Goal: Task Accomplishment & Management: Use online tool/utility

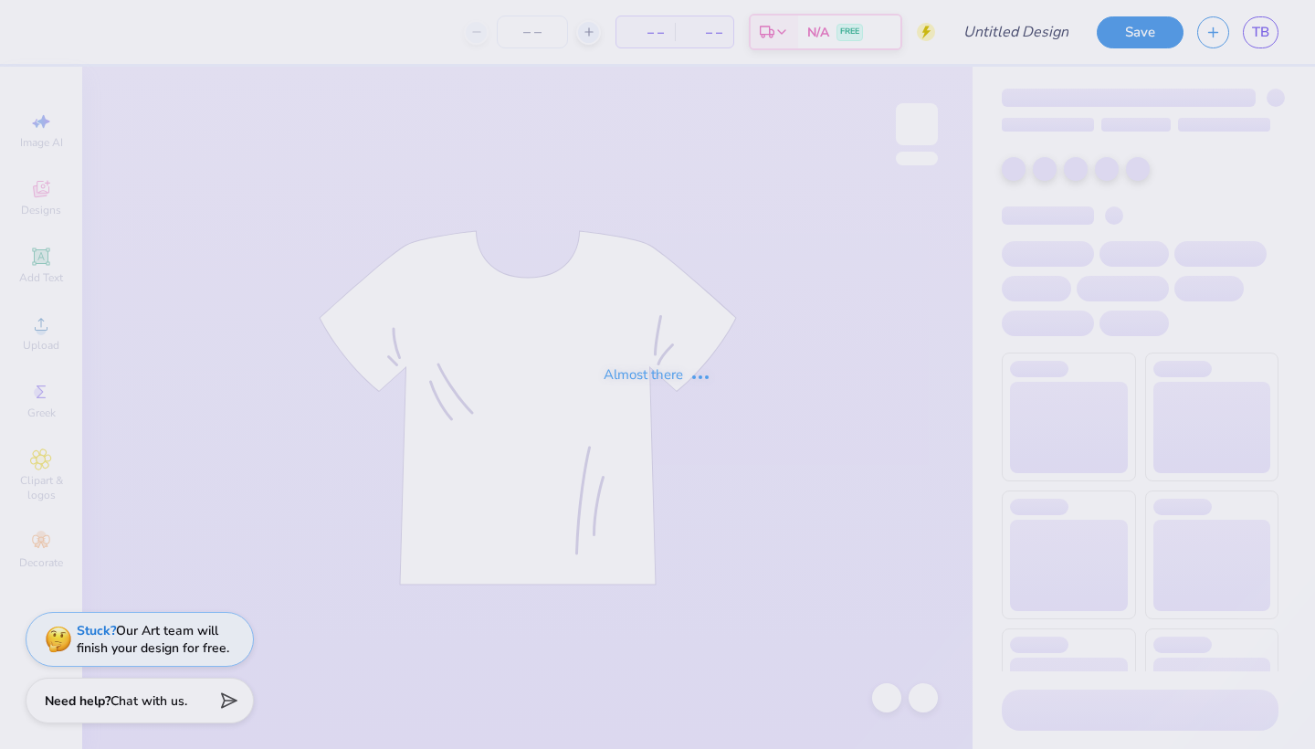
type input "Quick bid day mockup"
type input "290"
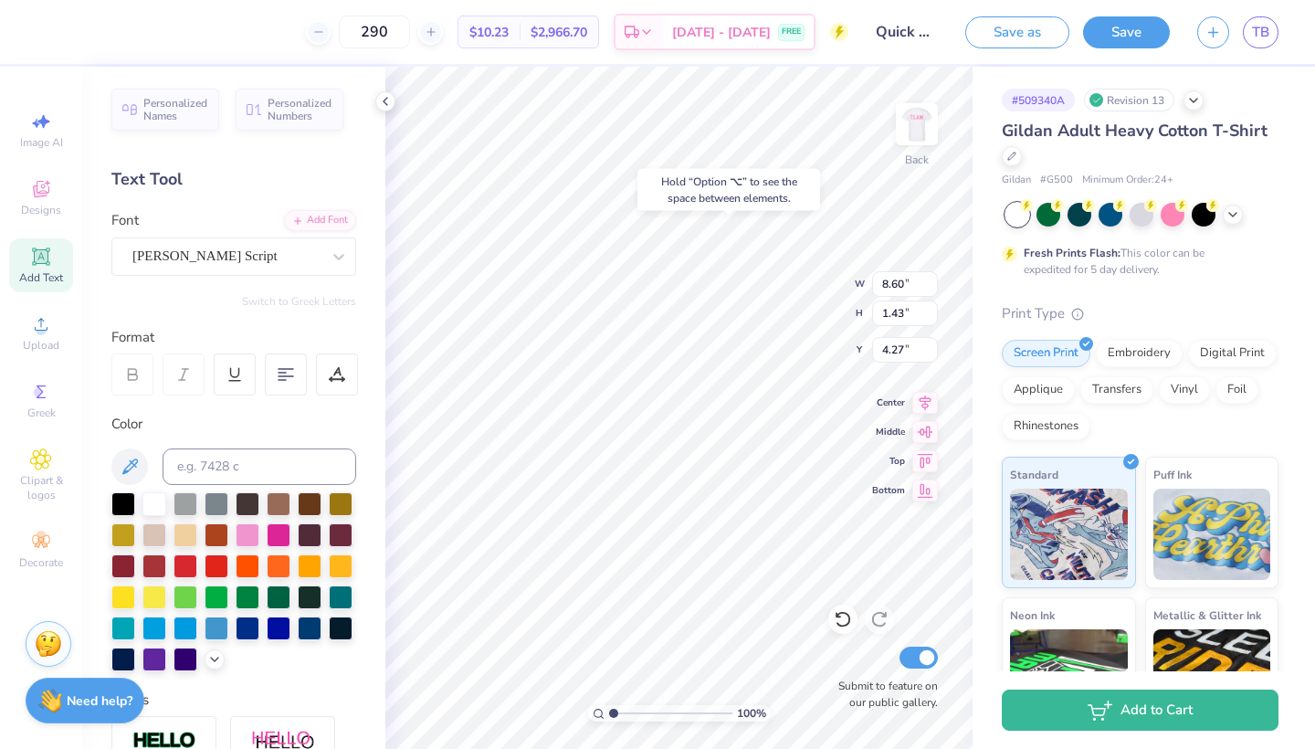
type input "3.92"
type input "5.86"
type input "1.94"
type input "3.14"
type input "4.80"
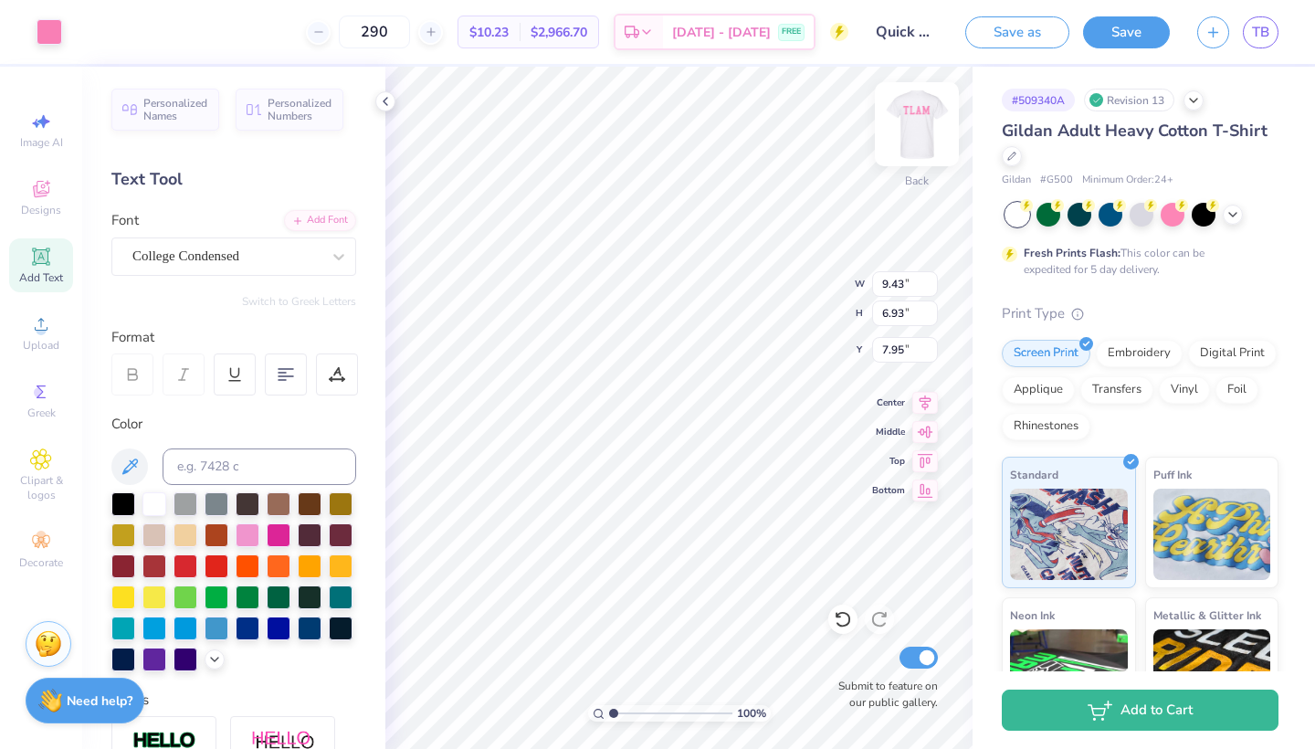
type input "2.93"
type input "0.31"
type input "11.54"
type input "1.94"
type input "3.14"
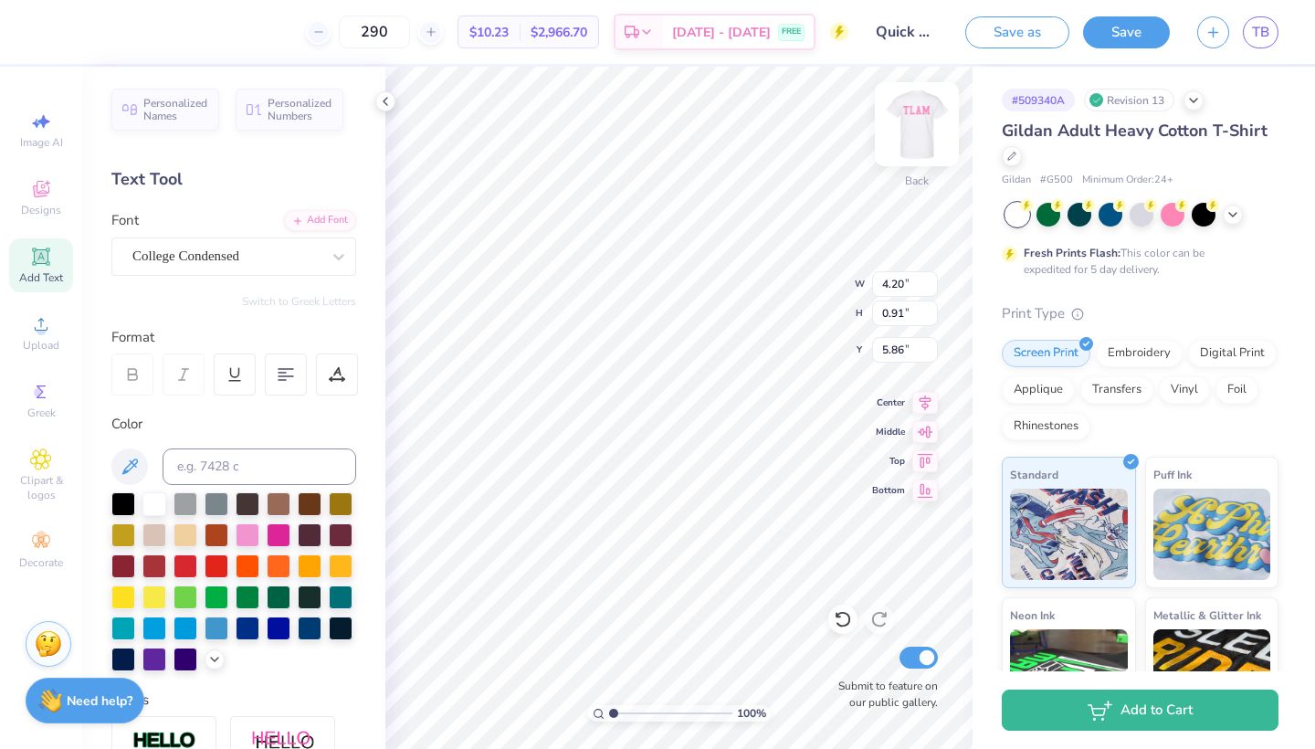
type input "4.70"
type input "8.60"
type input "1.43"
type input "3.92"
type input "1.94"
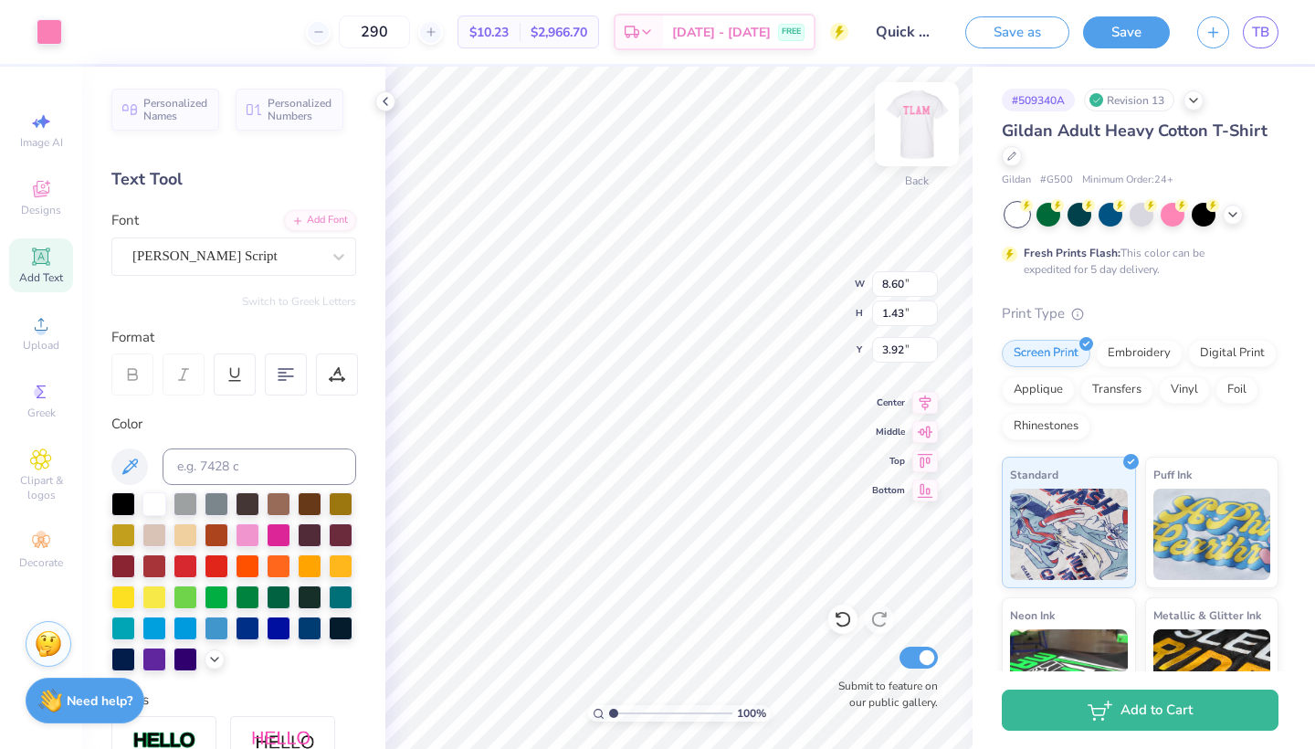
type input "3.14"
type input "4.70"
type input "1.94"
type input "3.14"
type input "4.90"
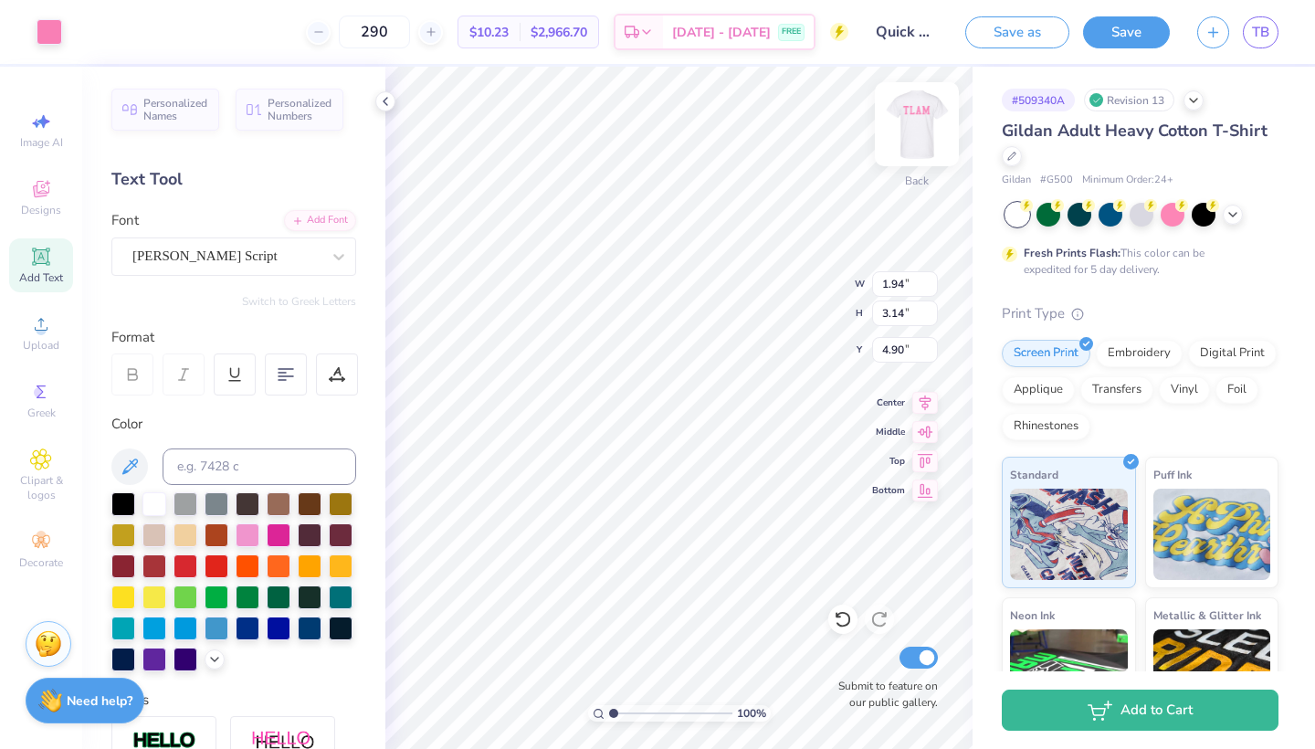
type input "8.60"
type input "1.43"
type input "4.12"
click at [247, 532] on div at bounding box center [248, 534] width 24 height 24
type input "1.94"
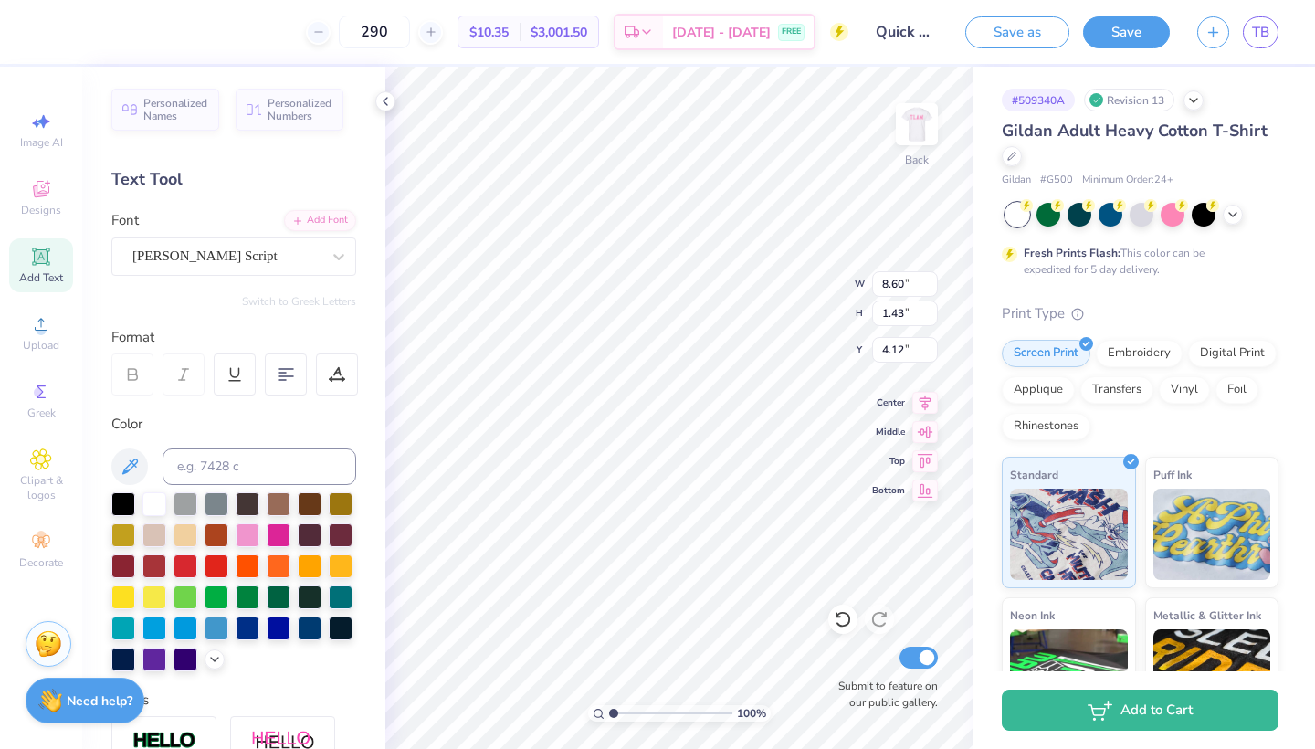
type input "3.14"
type input "4.90"
click at [231, 534] on div at bounding box center [233, 581] width 245 height 179
click at [243, 536] on div at bounding box center [248, 534] width 24 height 24
type input "4.20"
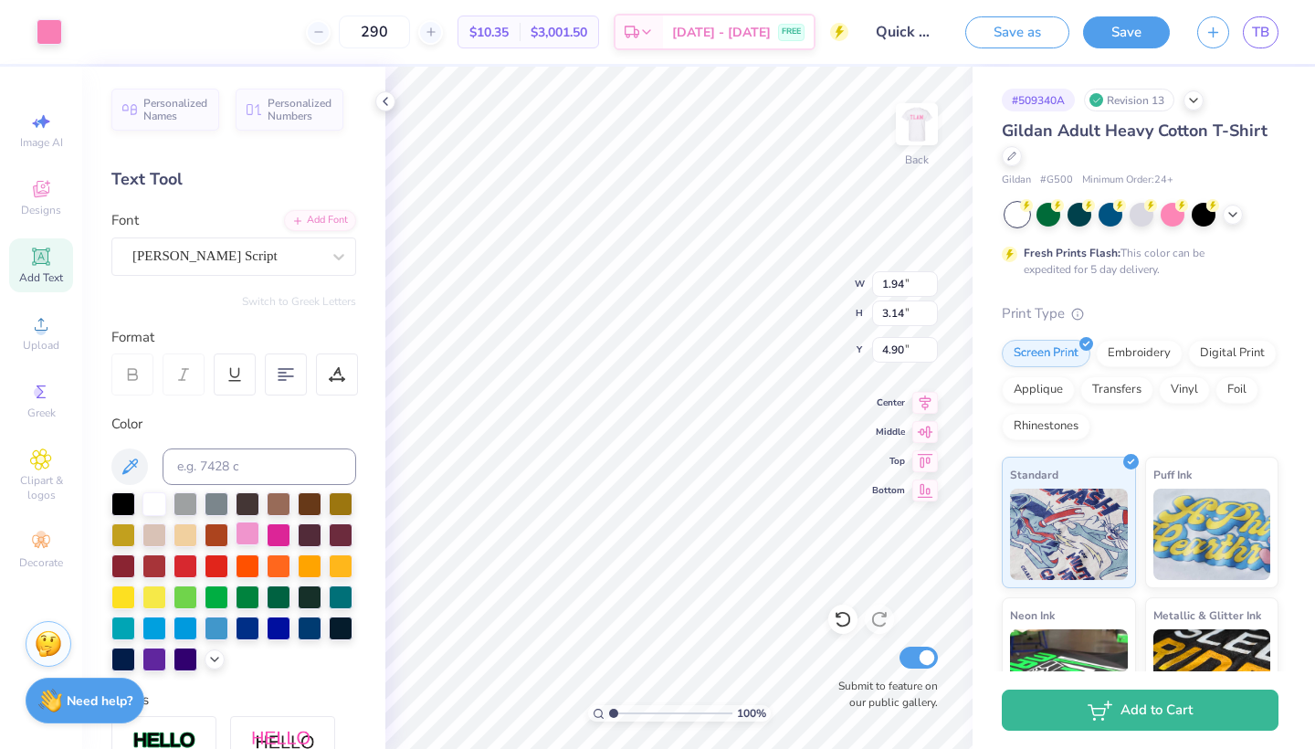
type input "0.91"
type input "5.96"
click at [243, 541] on div at bounding box center [248, 534] width 24 height 24
type input "5.42"
type input "1.29"
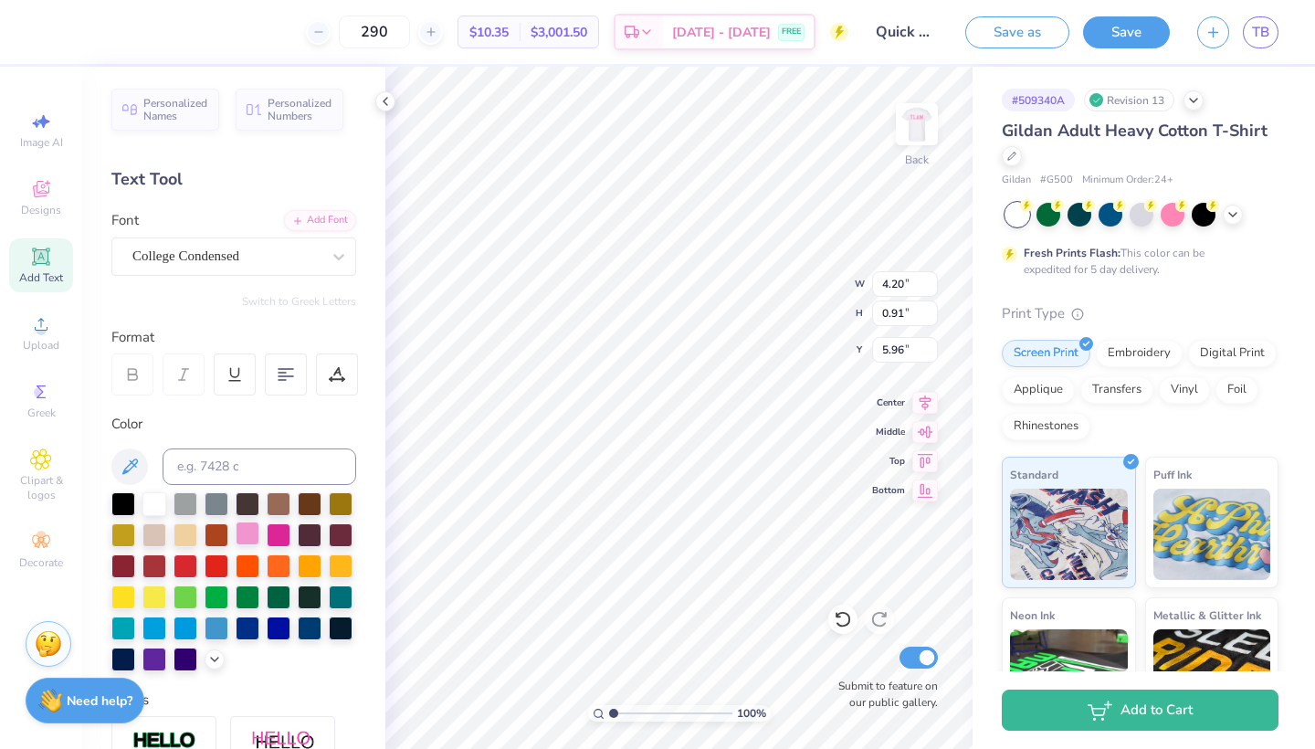
type input "15.24"
click at [248, 539] on div at bounding box center [248, 534] width 24 height 24
type input "1.79"
type input "0.52"
type input "15.56"
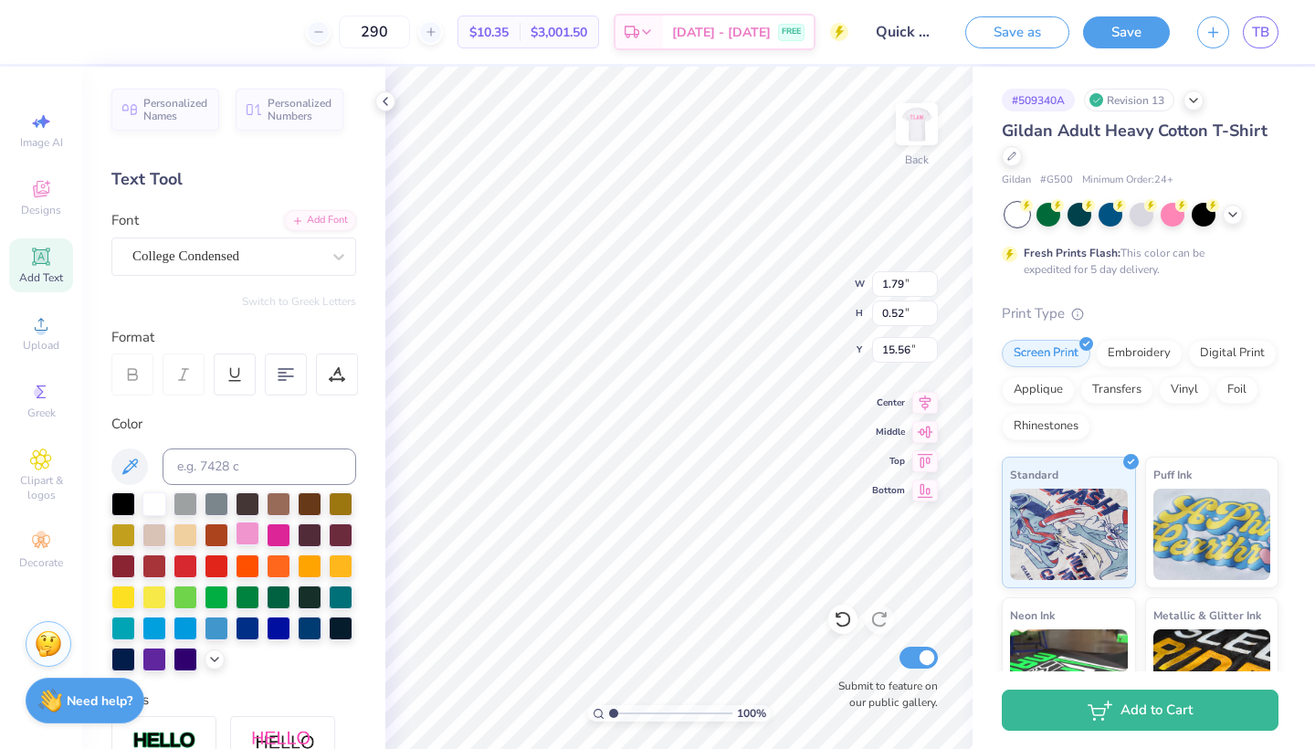
click at [247, 532] on div at bounding box center [248, 534] width 24 height 24
type input "5.42"
type input "1.29"
type input "15.24"
type input "1.79"
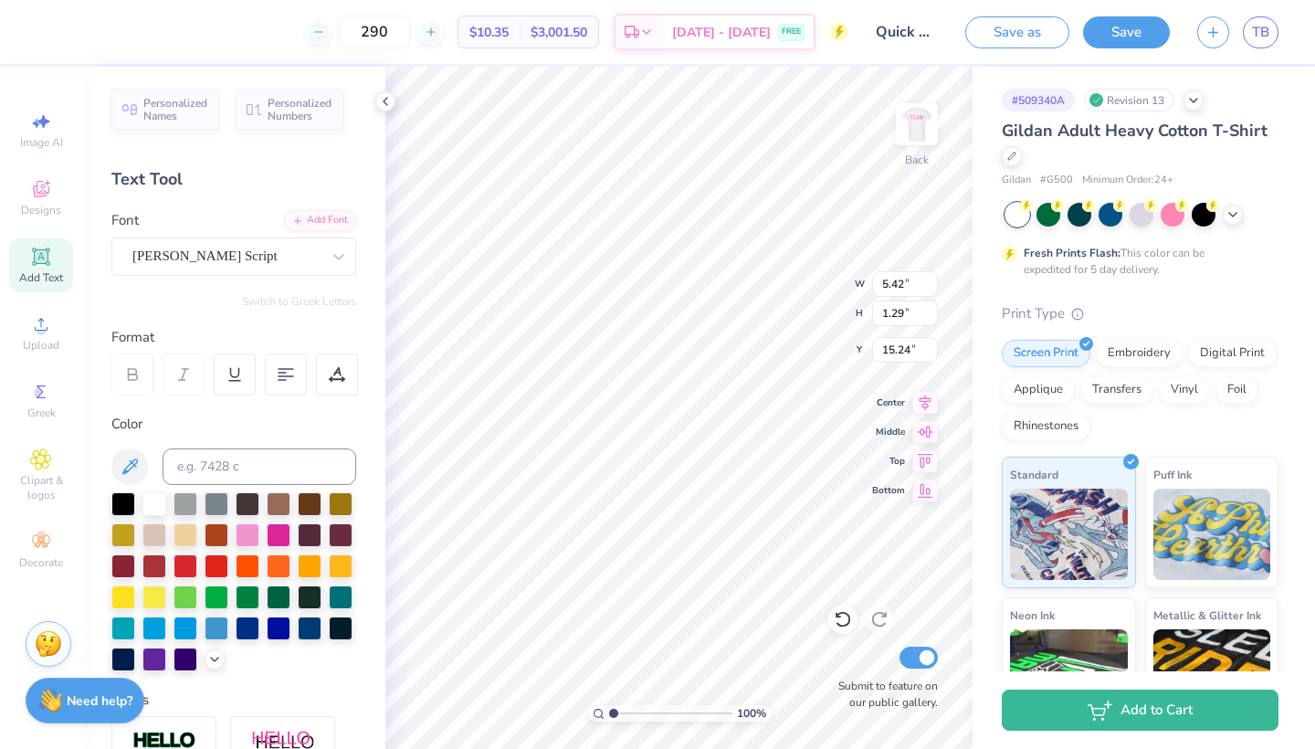
type input "0.52"
type input "15.56"
type input "4.20"
type input "0.91"
type input "5.96"
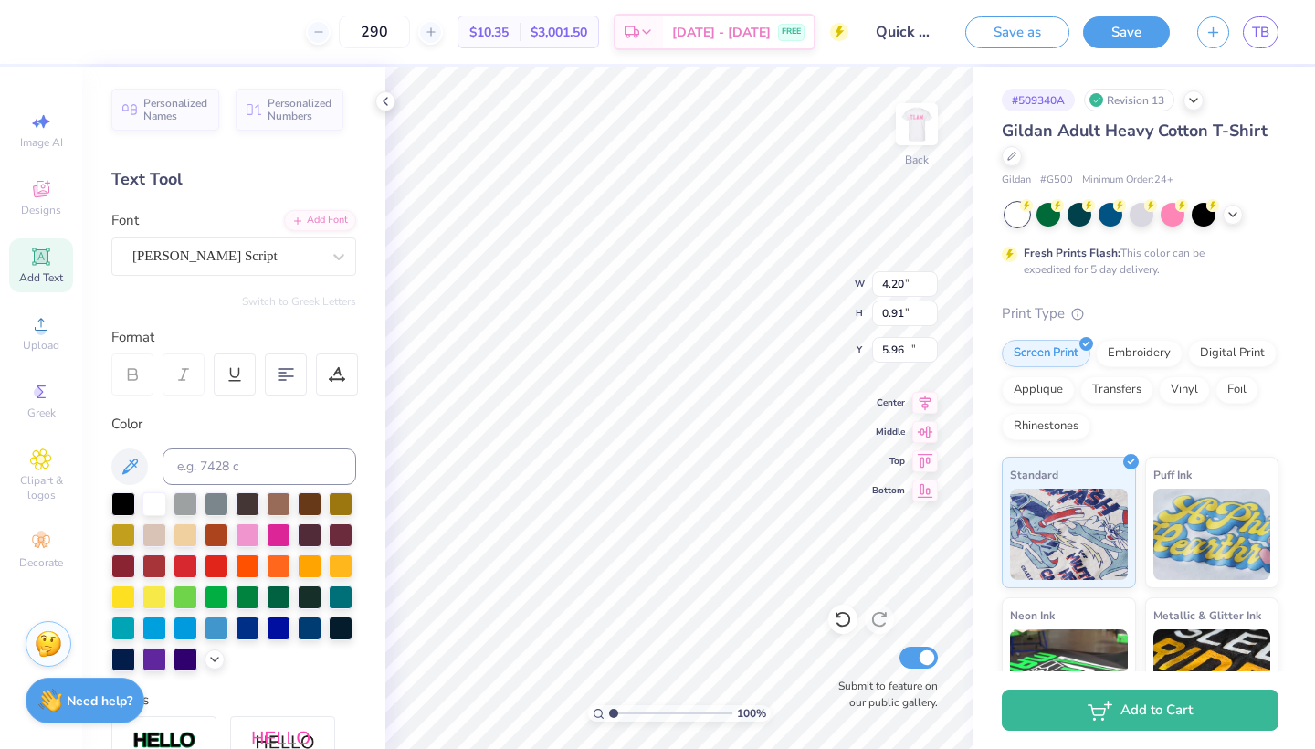
type input "5.42"
type input "1.29"
type input "15.04"
type input "1.79"
type input "0.52"
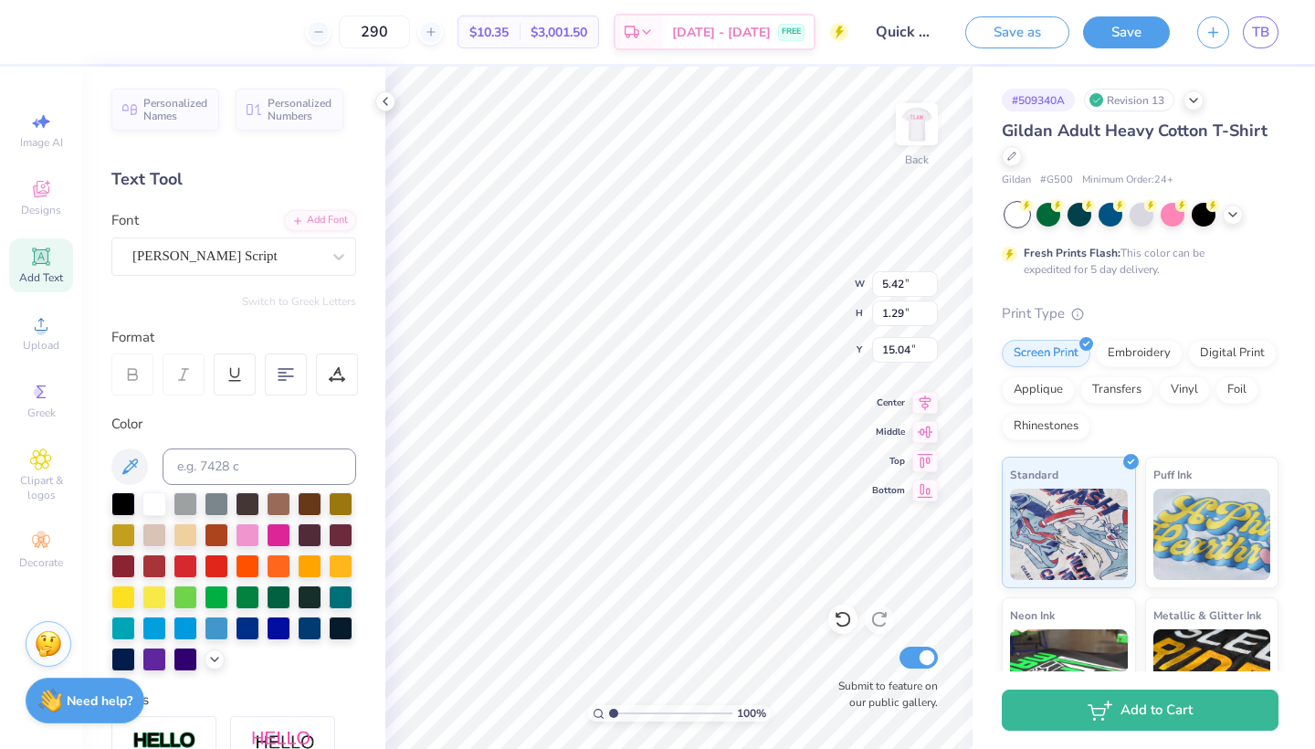
type input "15.36"
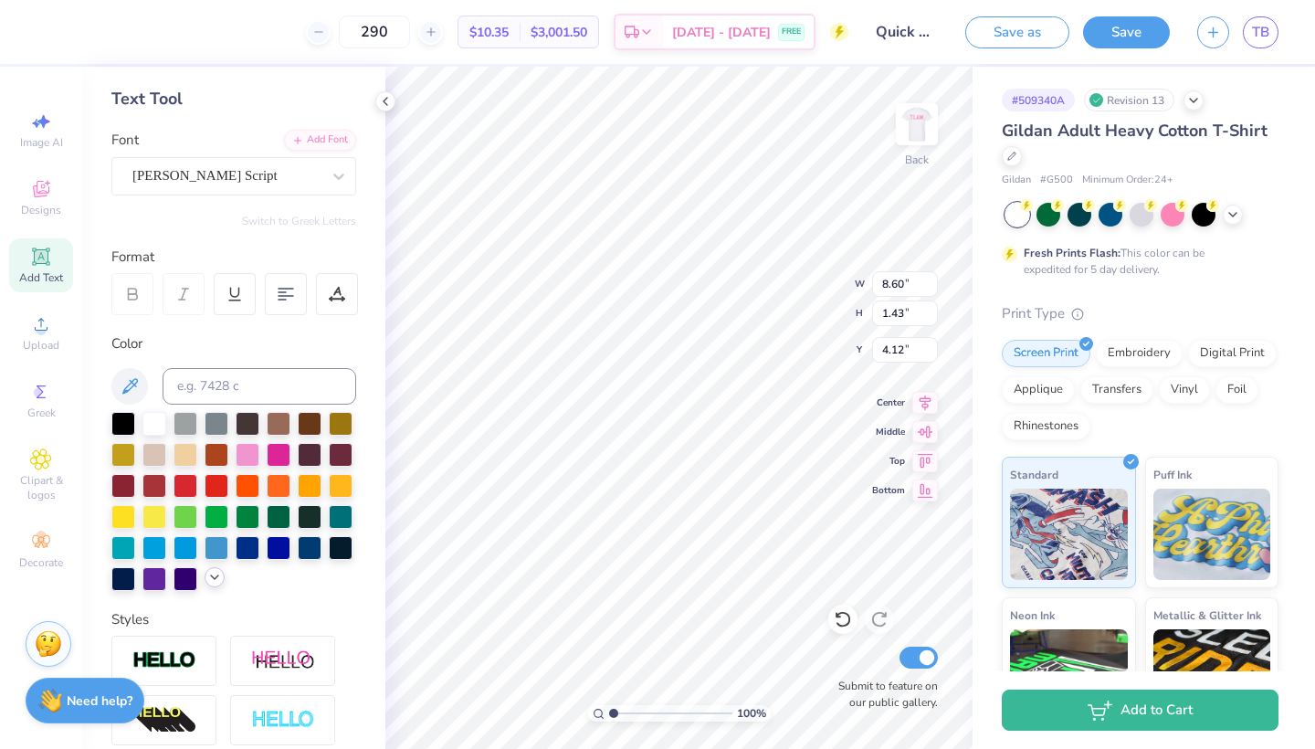
click at [216, 582] on icon at bounding box center [214, 577] width 15 height 15
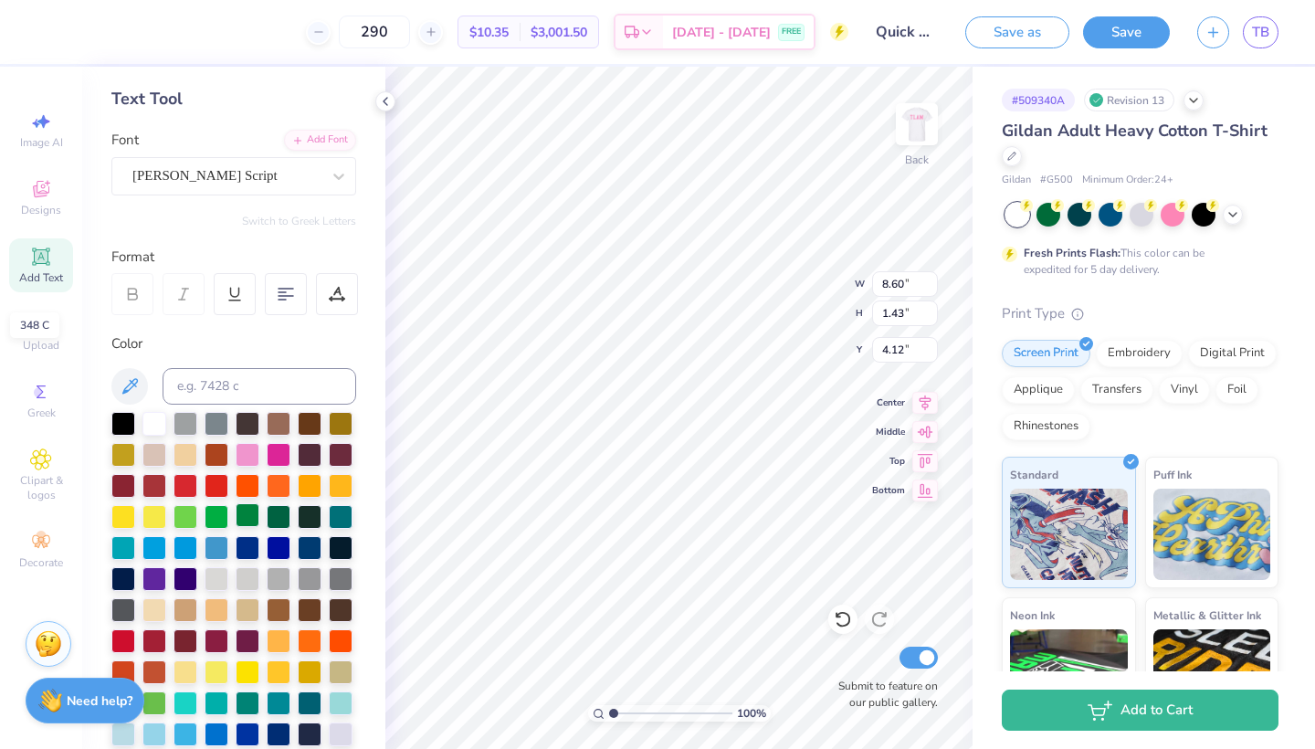
scroll to position [294, 0]
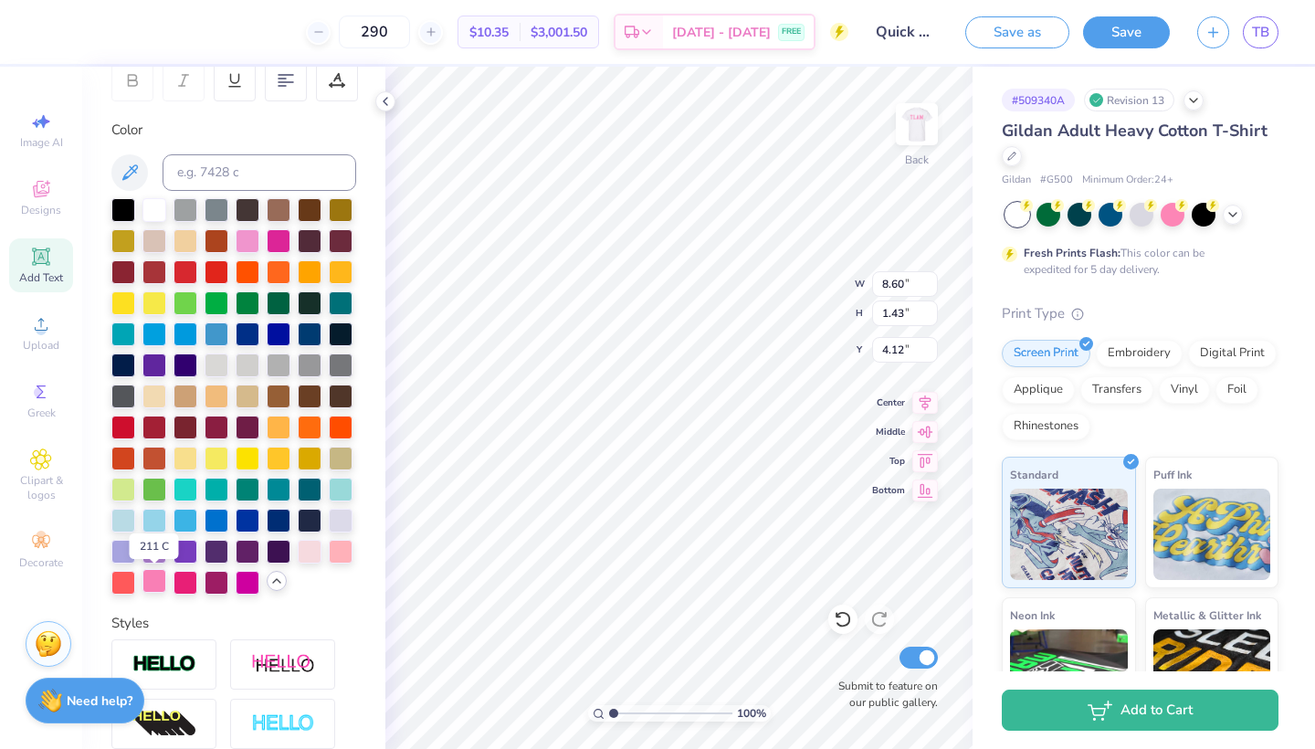
click at [158, 578] on div at bounding box center [154, 581] width 24 height 24
type input "4.20"
type input "0.91"
type input "6.06"
click at [152, 588] on div at bounding box center [154, 581] width 24 height 24
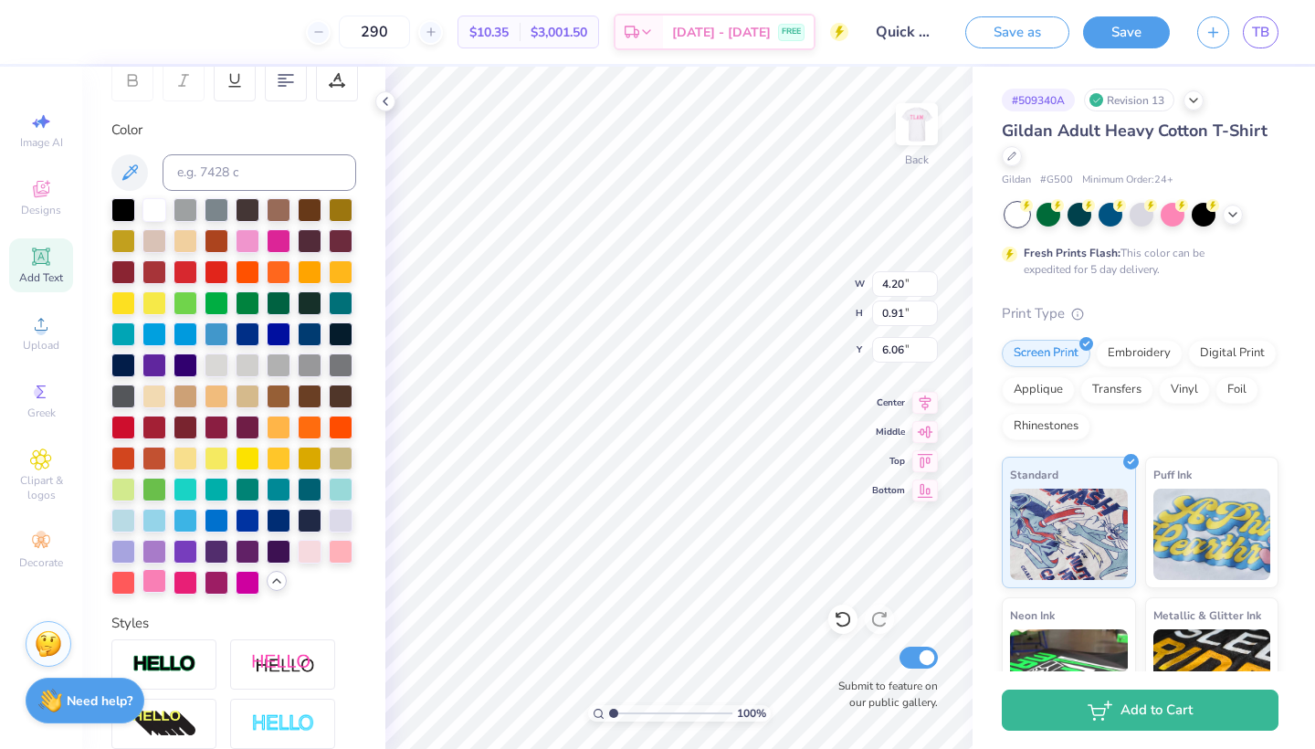
type input "5.42"
type input "1.29"
type input "15.14"
click at [157, 575] on div at bounding box center [154, 581] width 24 height 24
type input "1.79"
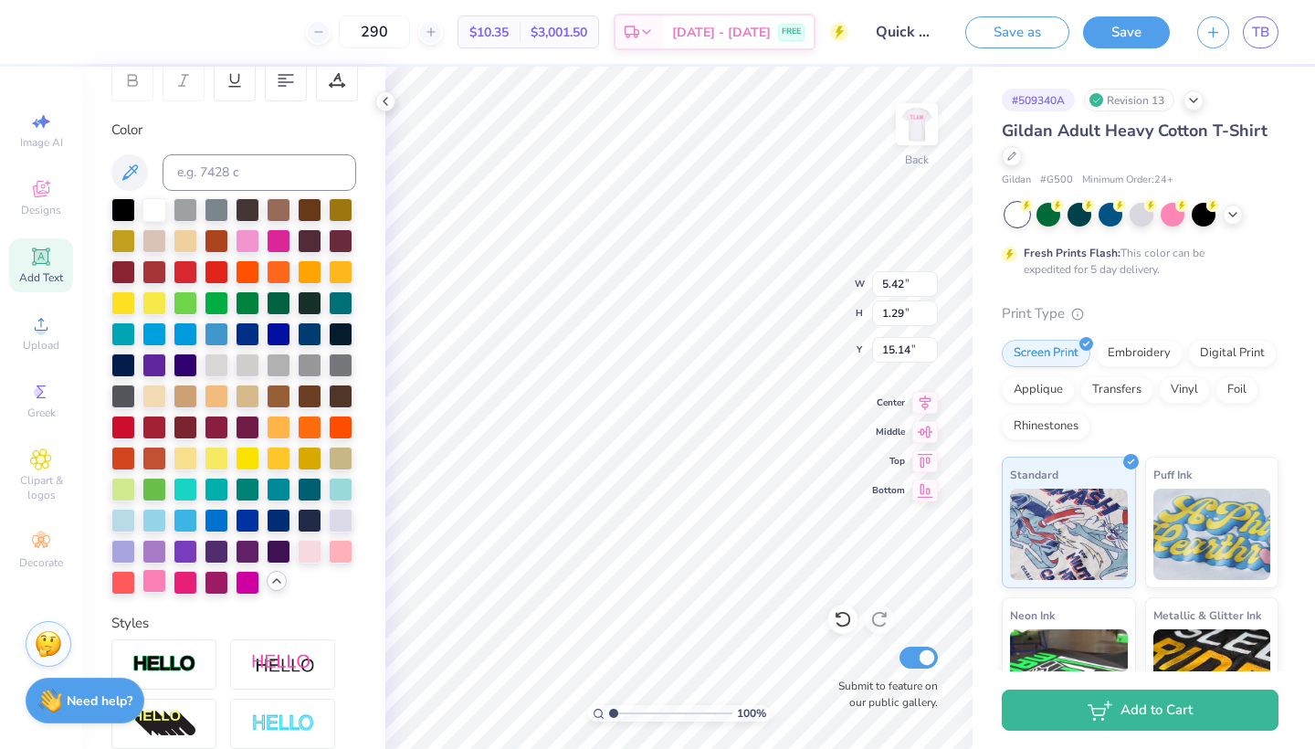
type input "0.52"
type input "15.46"
click at [154, 586] on div at bounding box center [154, 581] width 24 height 24
type input "2.93"
type input "0.31"
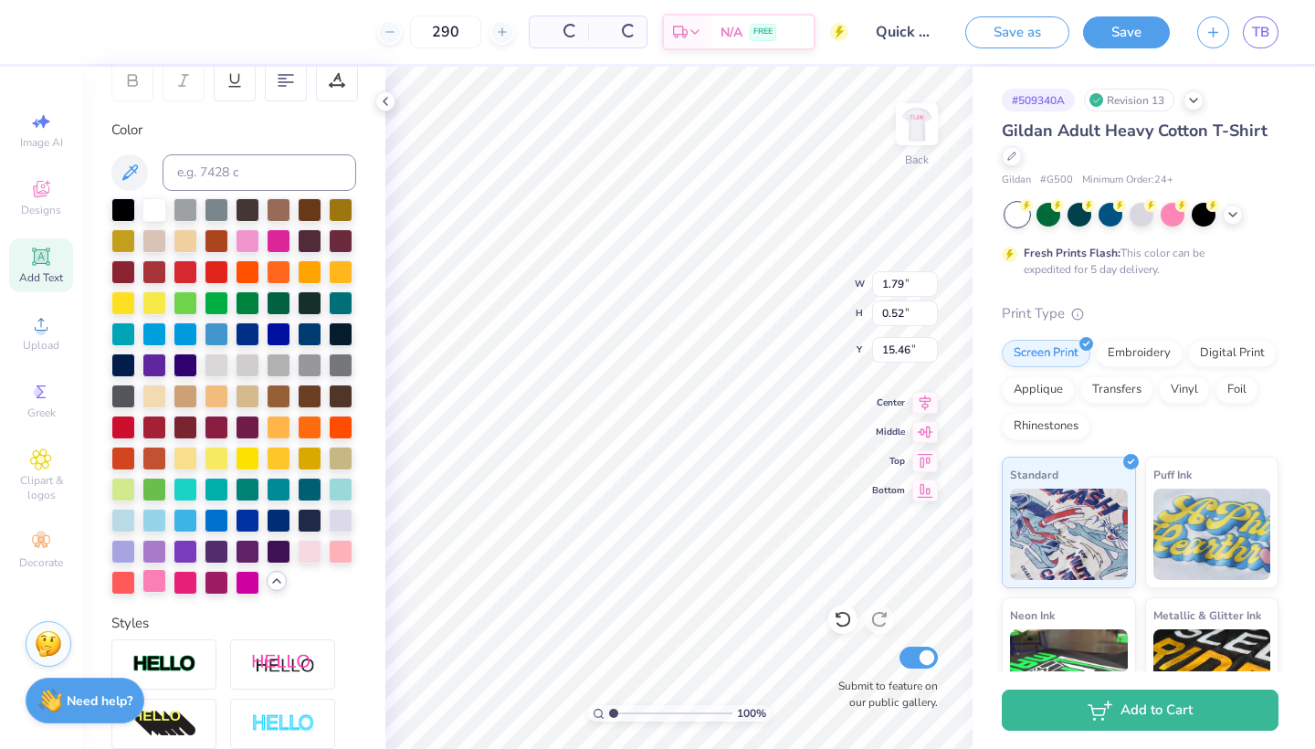
type input "11.04"
click at [157, 590] on div at bounding box center [154, 581] width 24 height 24
type input "2.93"
type input "0.31"
type input "11.04"
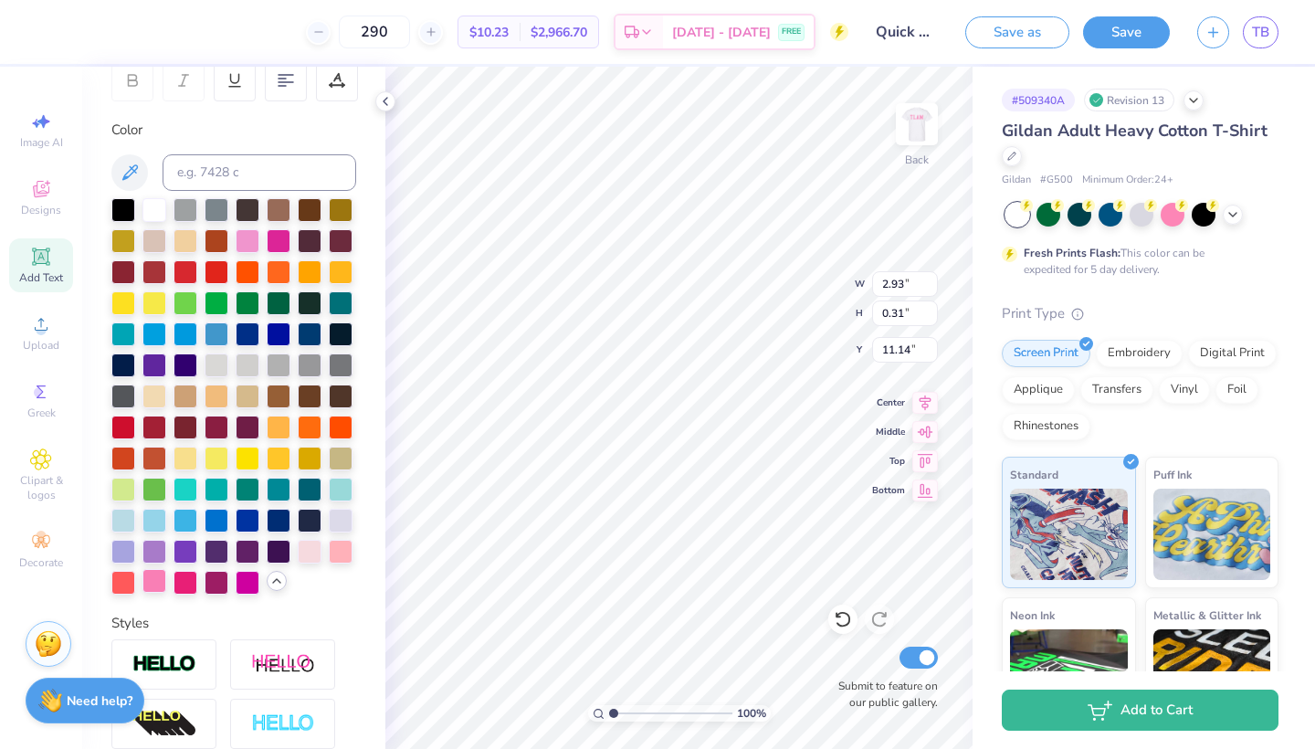
type input "11.11"
type input "9.43"
type input "6.93"
type input "7.65"
type input "2.93"
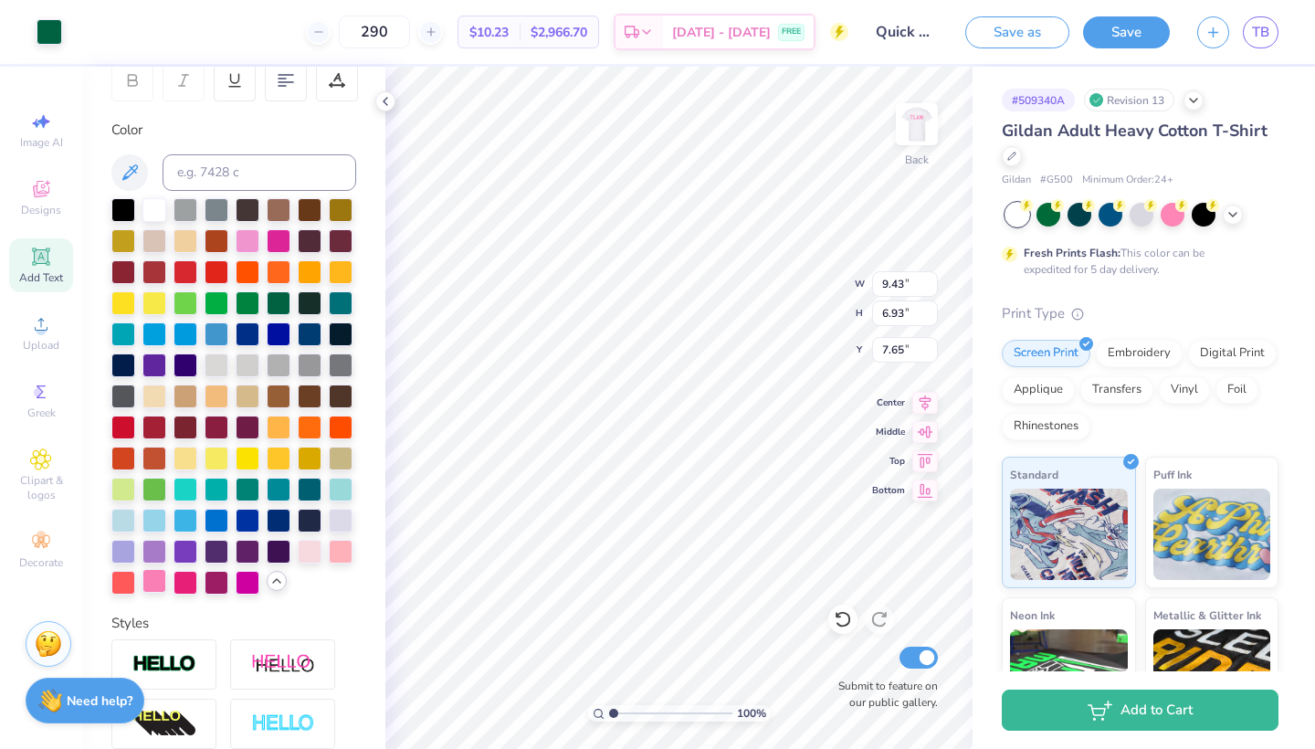
type input "0.31"
type input "11.11"
click at [373, 457] on div "Personalized Names Personalized Numbers Text Tool Add Font Font College Semi-co…" at bounding box center [233, 408] width 303 height 682
type input "4.20"
type input "0.91"
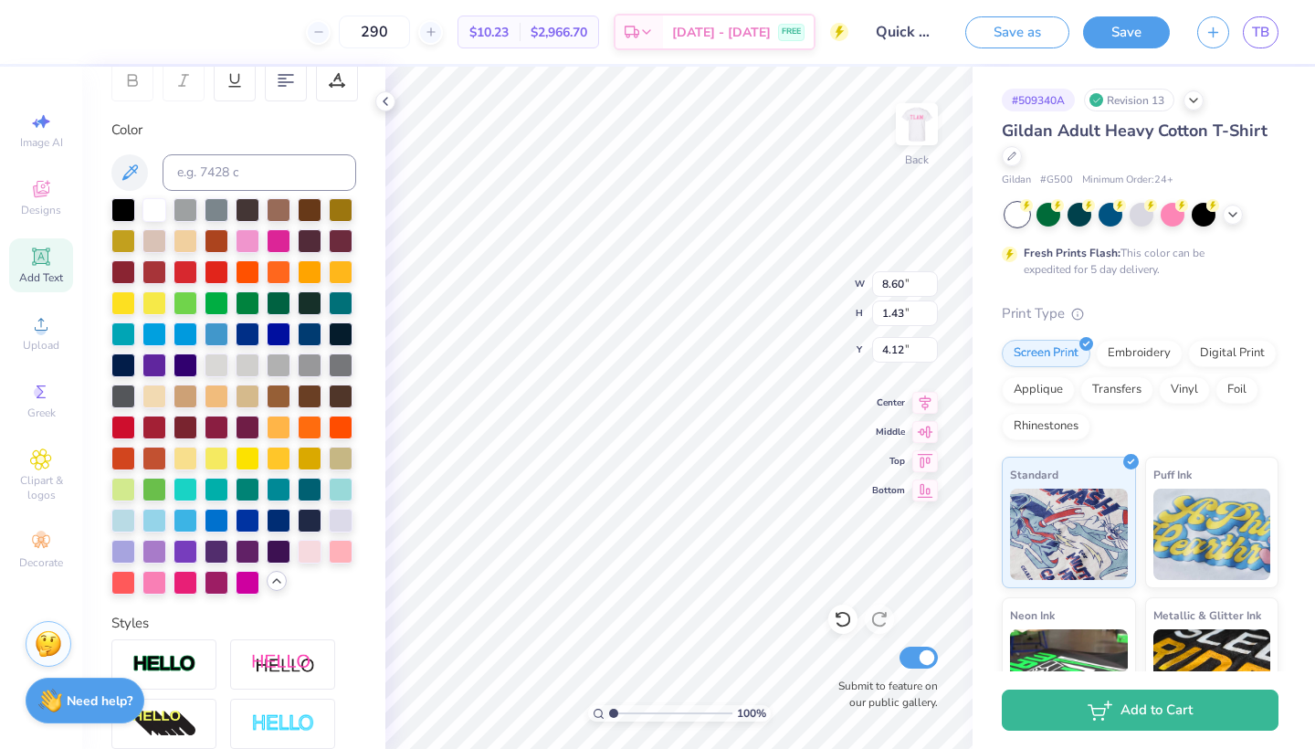
type input "6.06"
type input "5.42"
type input "1.29"
type input "15.14"
type input "1.79"
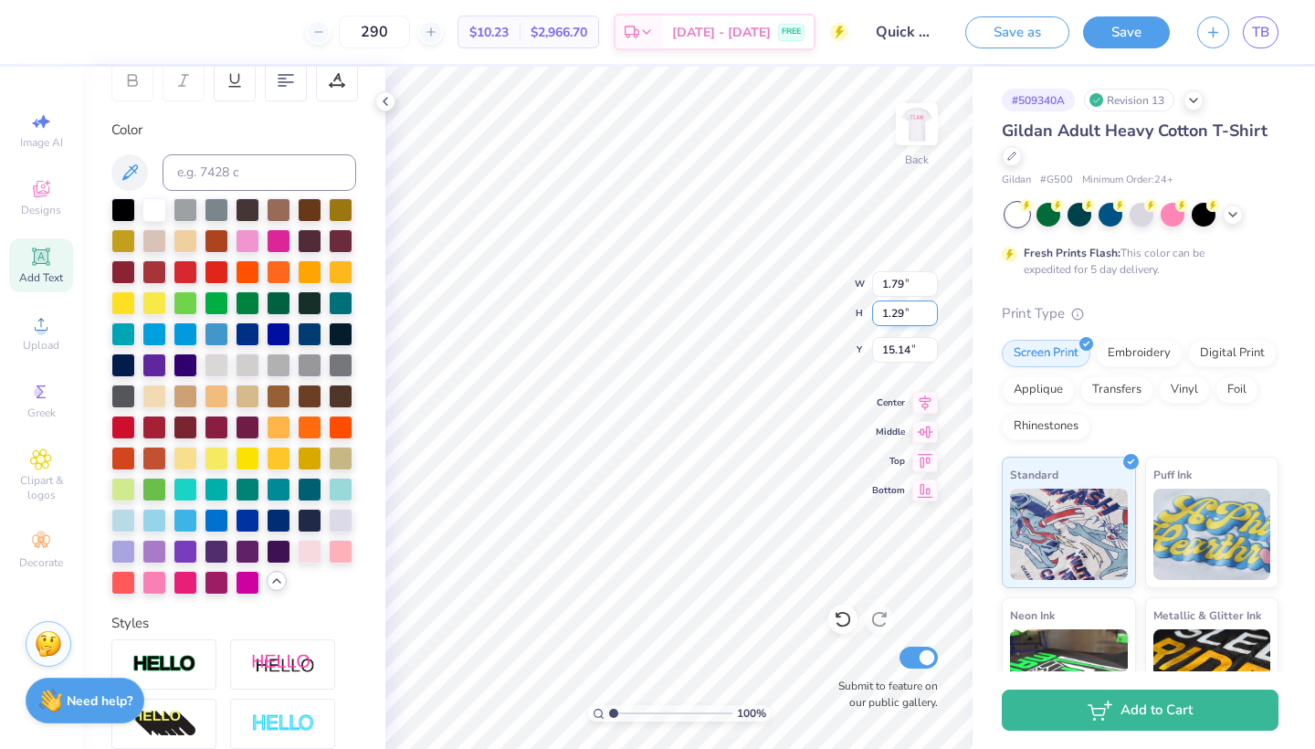
type input "0.52"
type input "15.46"
click at [253, 241] on div at bounding box center [248, 239] width 24 height 24
type input "4.20"
type input "0.91"
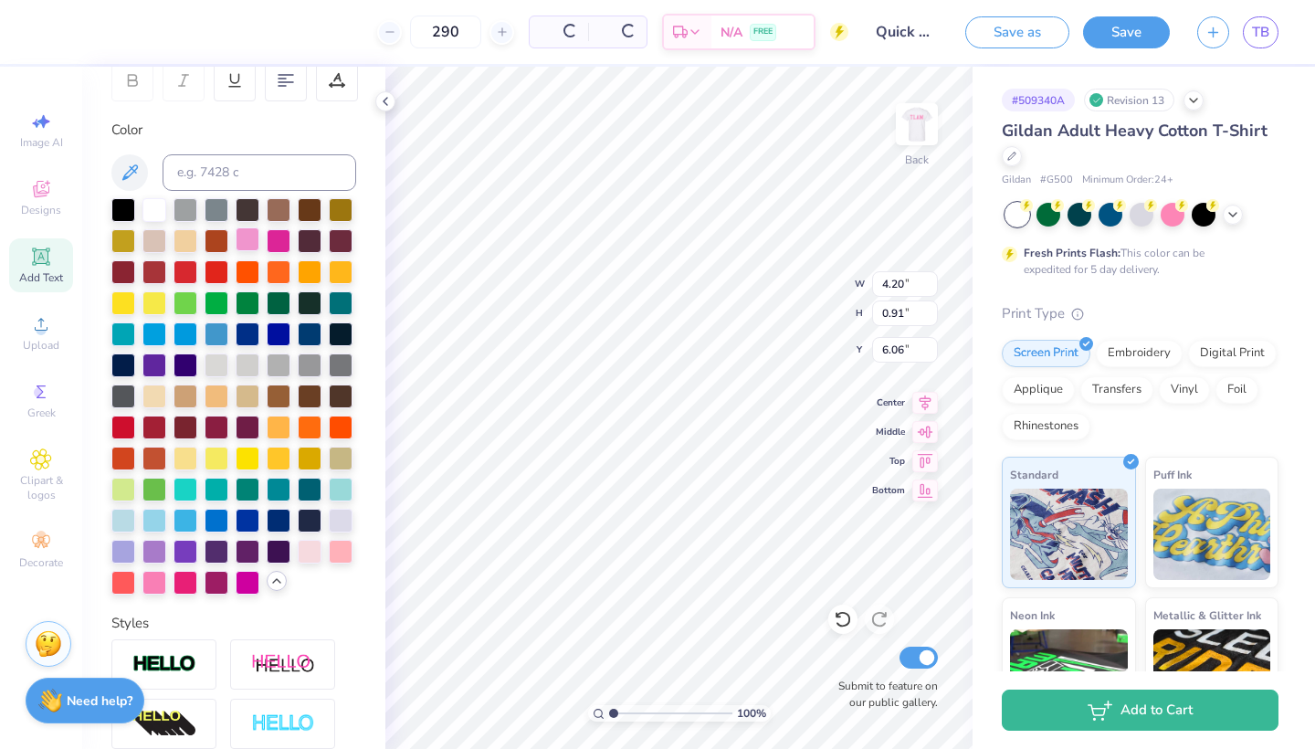
type input "6.06"
click at [253, 242] on div at bounding box center [248, 239] width 24 height 24
type input "5.42"
type input "1.29"
type input "15.14"
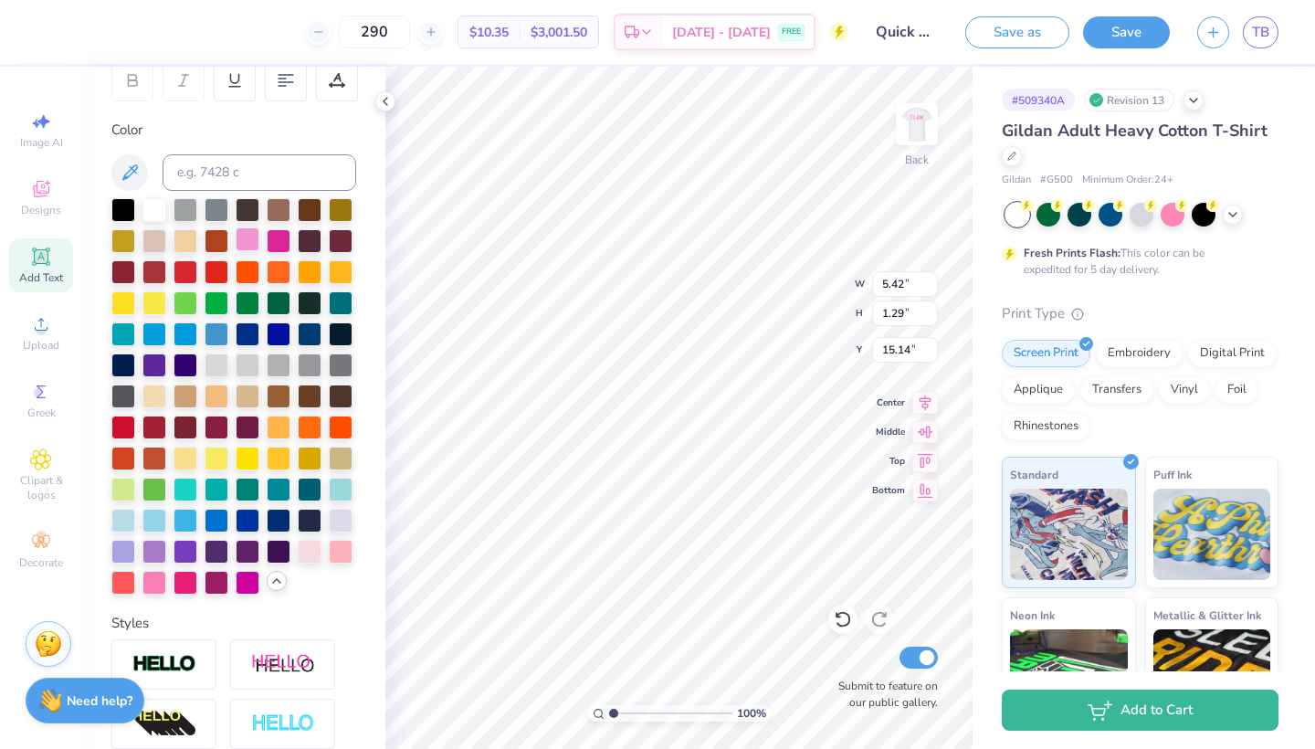
click at [247, 234] on div at bounding box center [248, 239] width 24 height 24
type input "1.79"
type input "0.52"
type input "15.46"
click at [253, 236] on div at bounding box center [248, 239] width 24 height 24
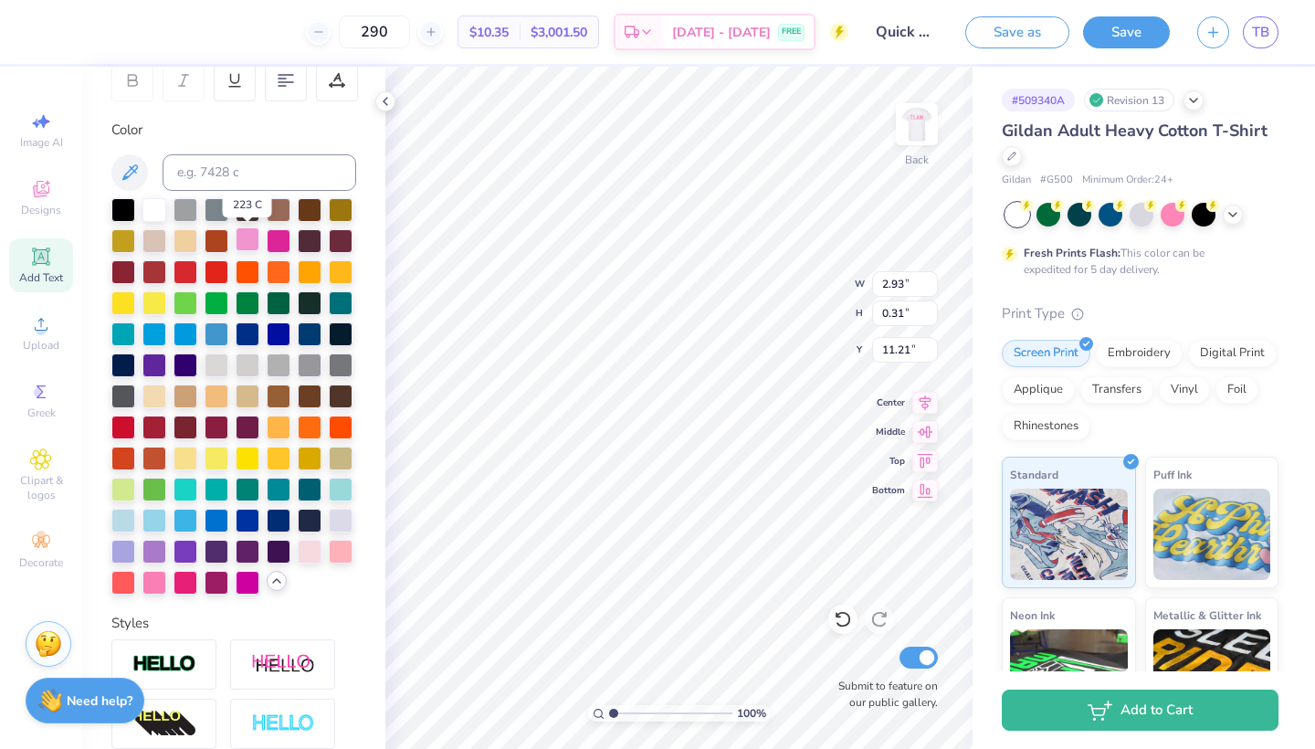
click at [247, 245] on div at bounding box center [248, 239] width 24 height 24
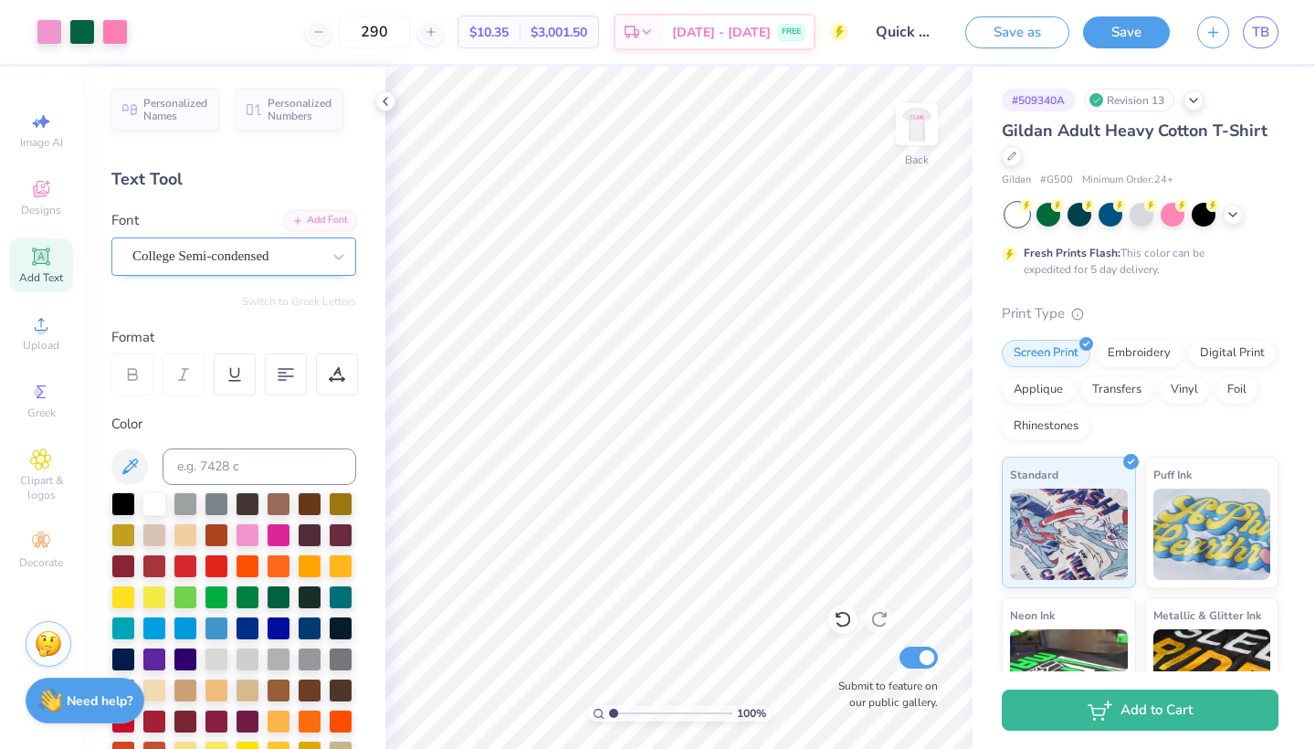
scroll to position [0, 0]
click at [289, 257] on div "College Semi-condensed" at bounding box center [227, 256] width 192 height 28
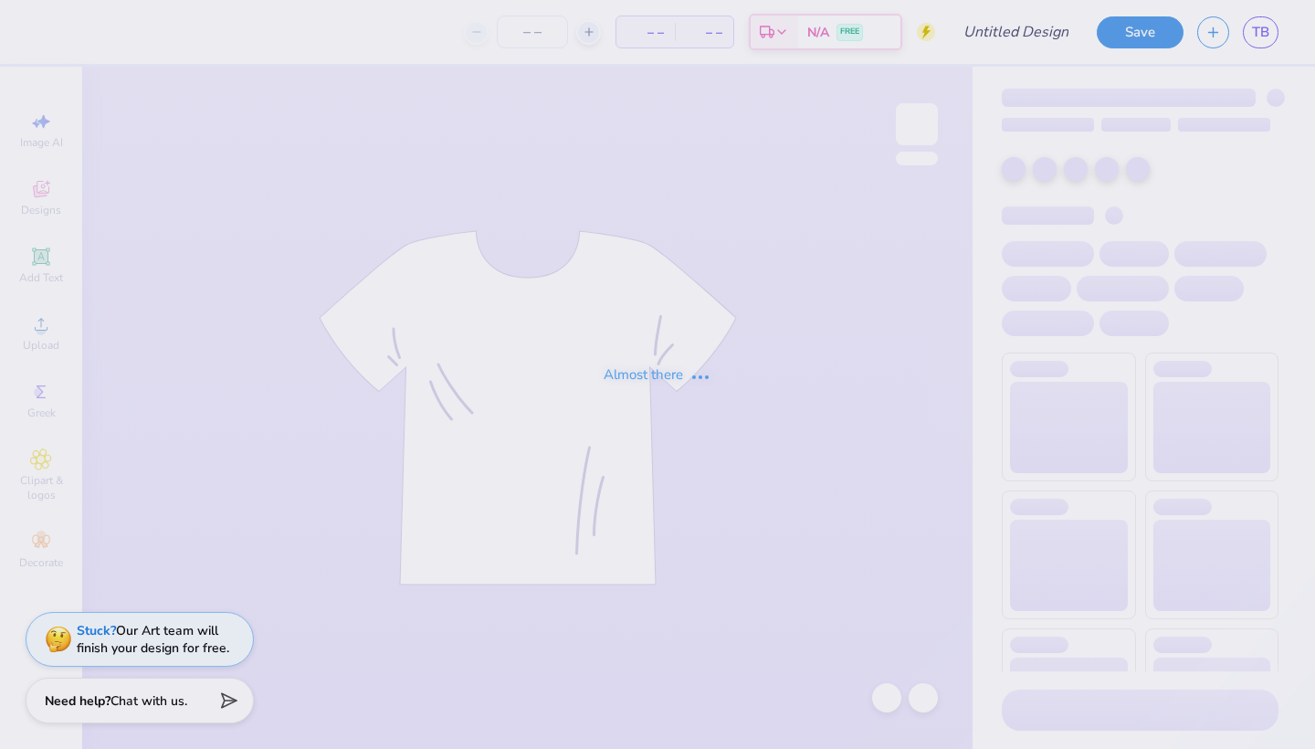
type input "Theta COB Bid Day"
type input "150"
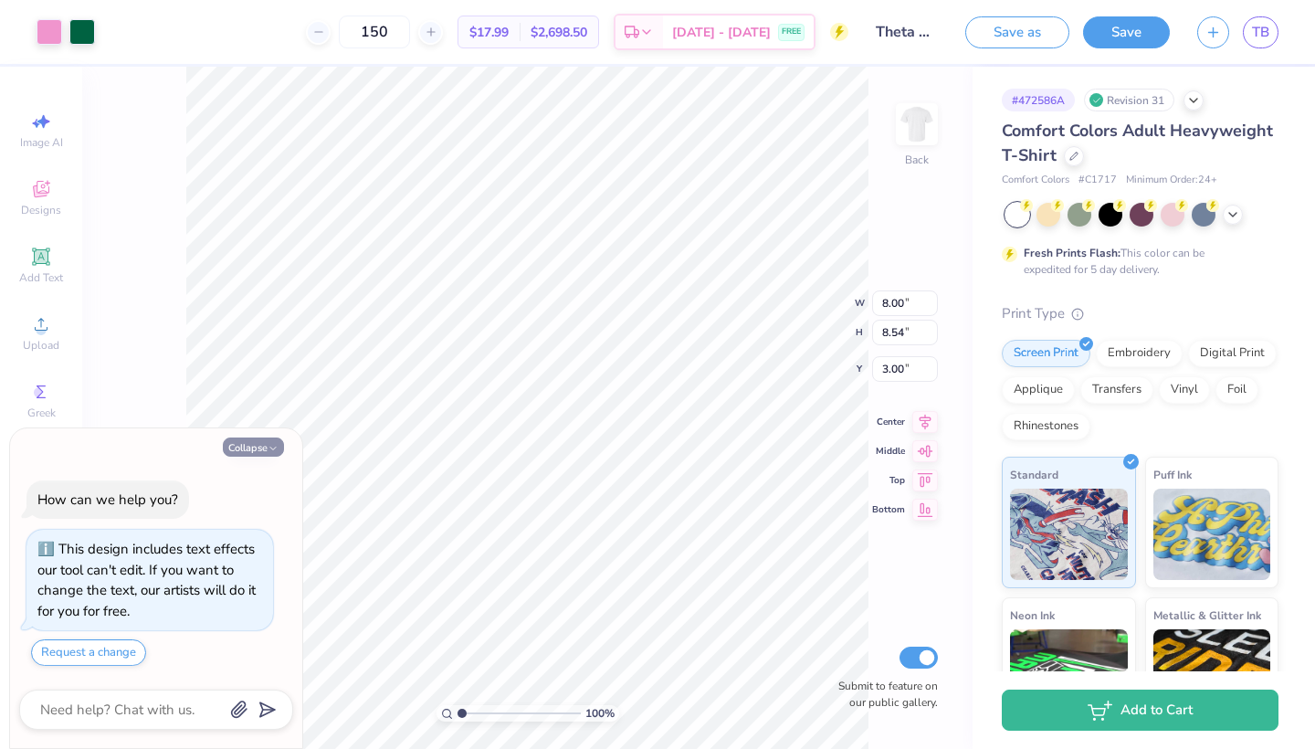
click at [274, 449] on polyline "button" at bounding box center [272, 448] width 5 height 3
type textarea "x"
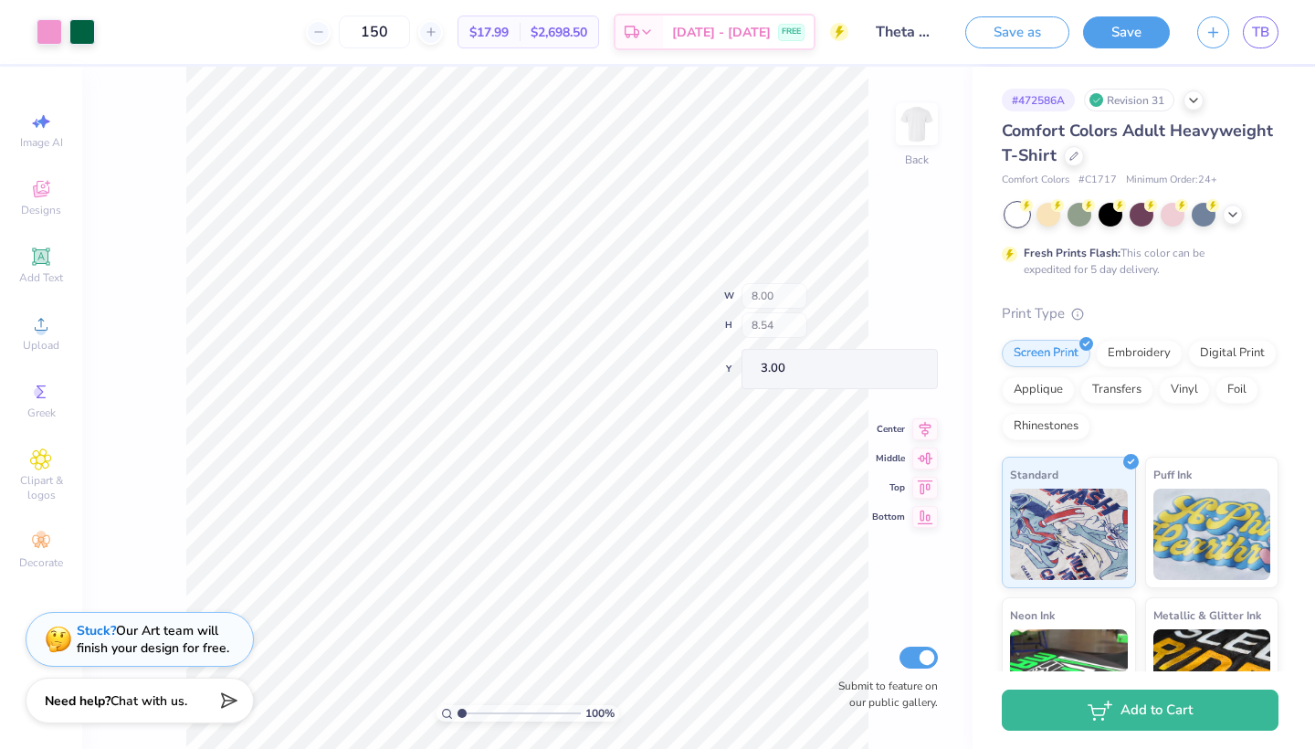
click at [767, 301] on div "100 % Back W 8.00 H 8.54 Y 3.00 Center Middle Top Bottom Submit to feature on o…" at bounding box center [527, 408] width 891 height 682
type input "0.59"
type input "1.00"
type input "3.00"
click at [843, 607] on div at bounding box center [842, 619] width 29 height 29
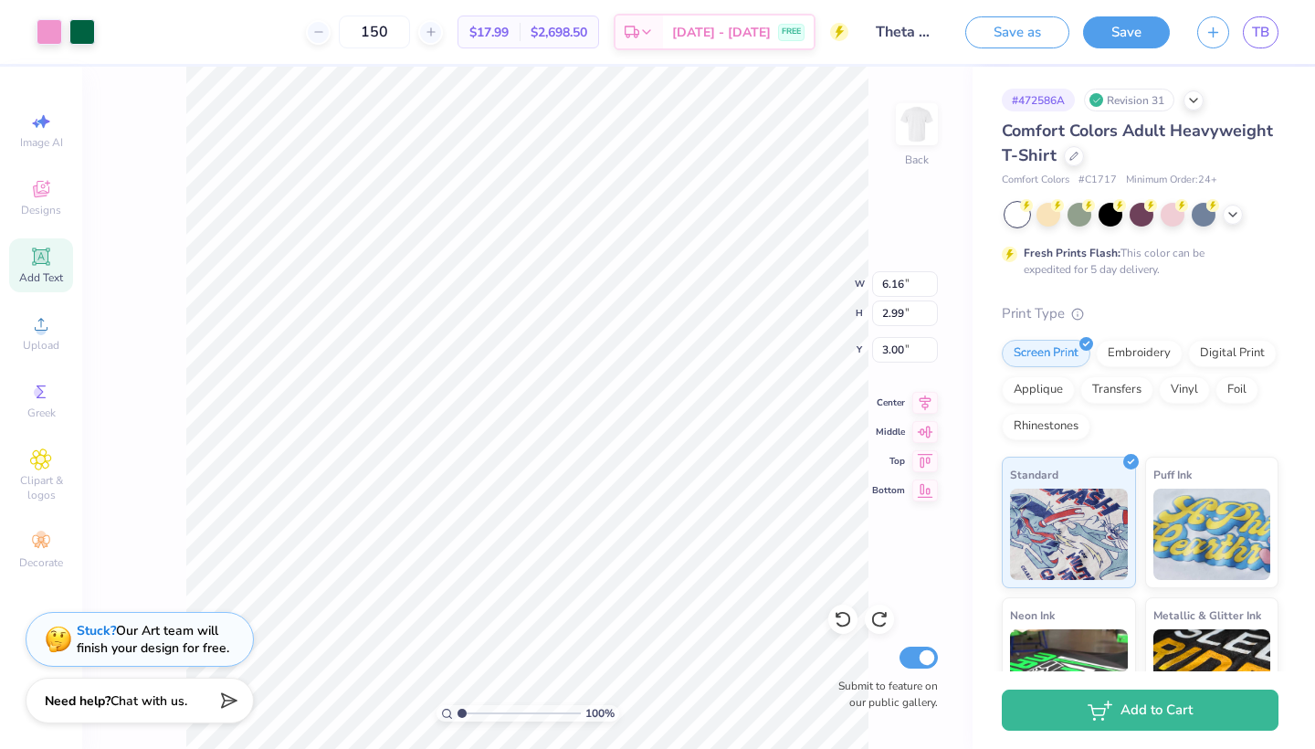
click at [52, 262] on div "Add Text" at bounding box center [41, 265] width 64 height 54
type input "5.59"
type input "1.62"
type input "11.69"
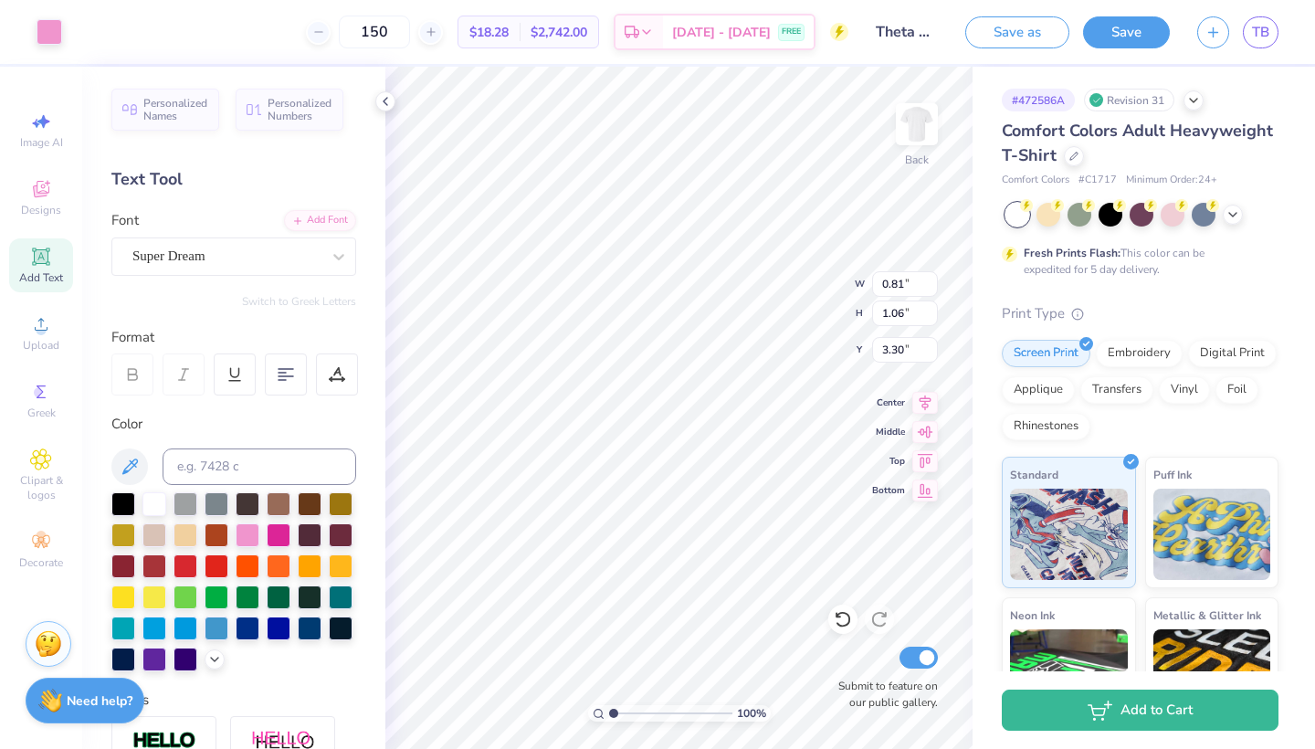
type input "0.55"
type input "0.86"
type input "3.34"
type input "0.81"
type input "1.06"
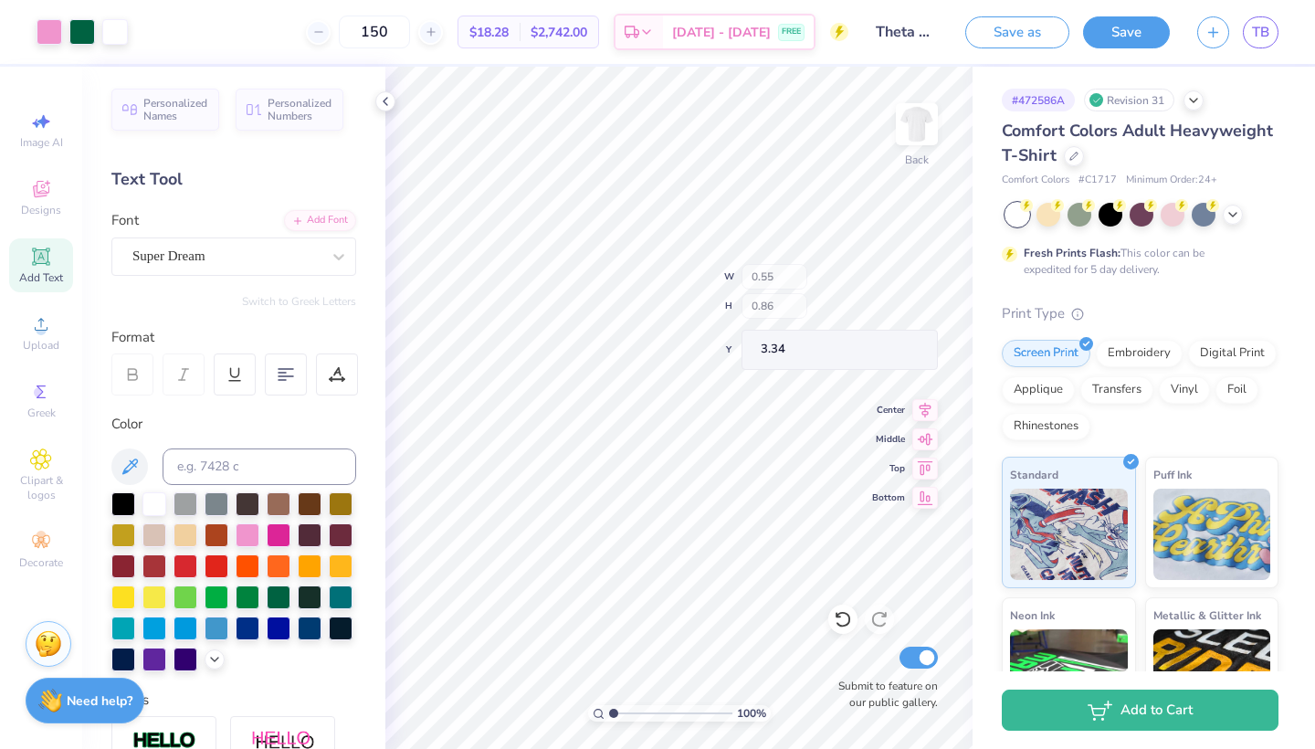
type input "3.30"
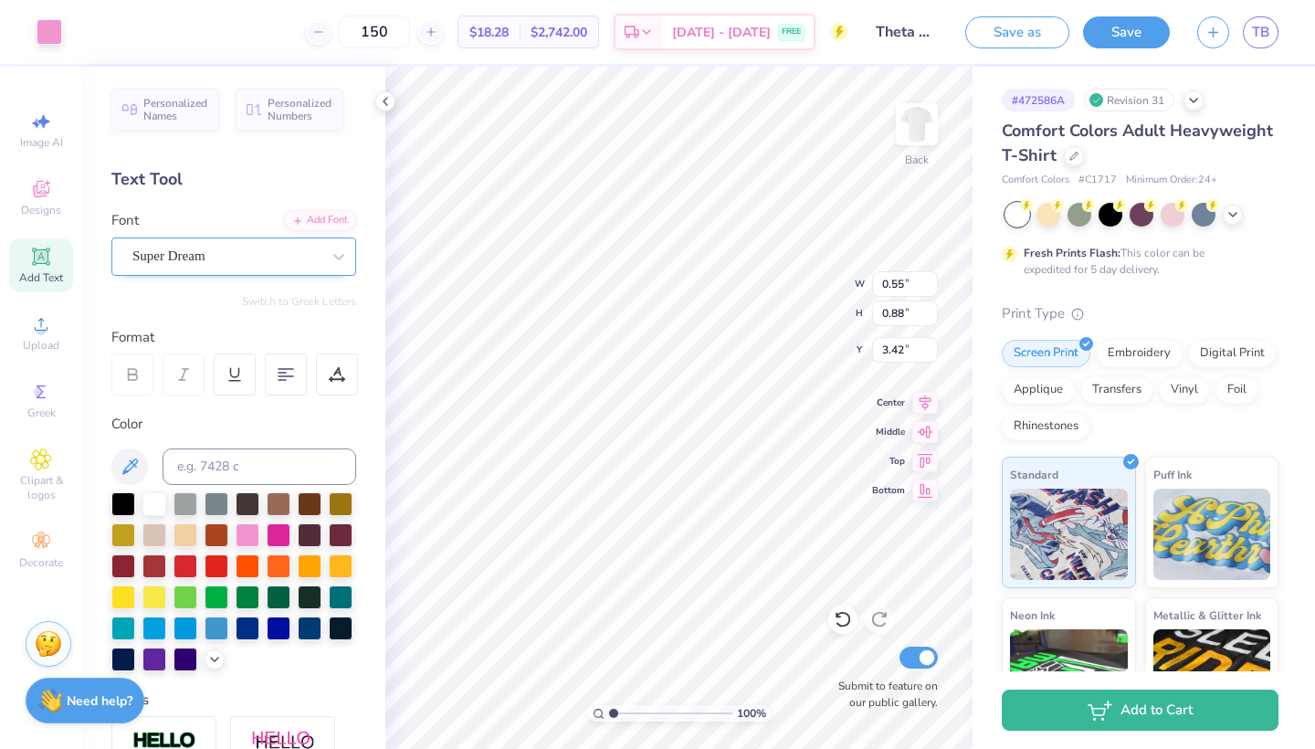
click at [319, 245] on div at bounding box center [226, 256] width 188 height 25
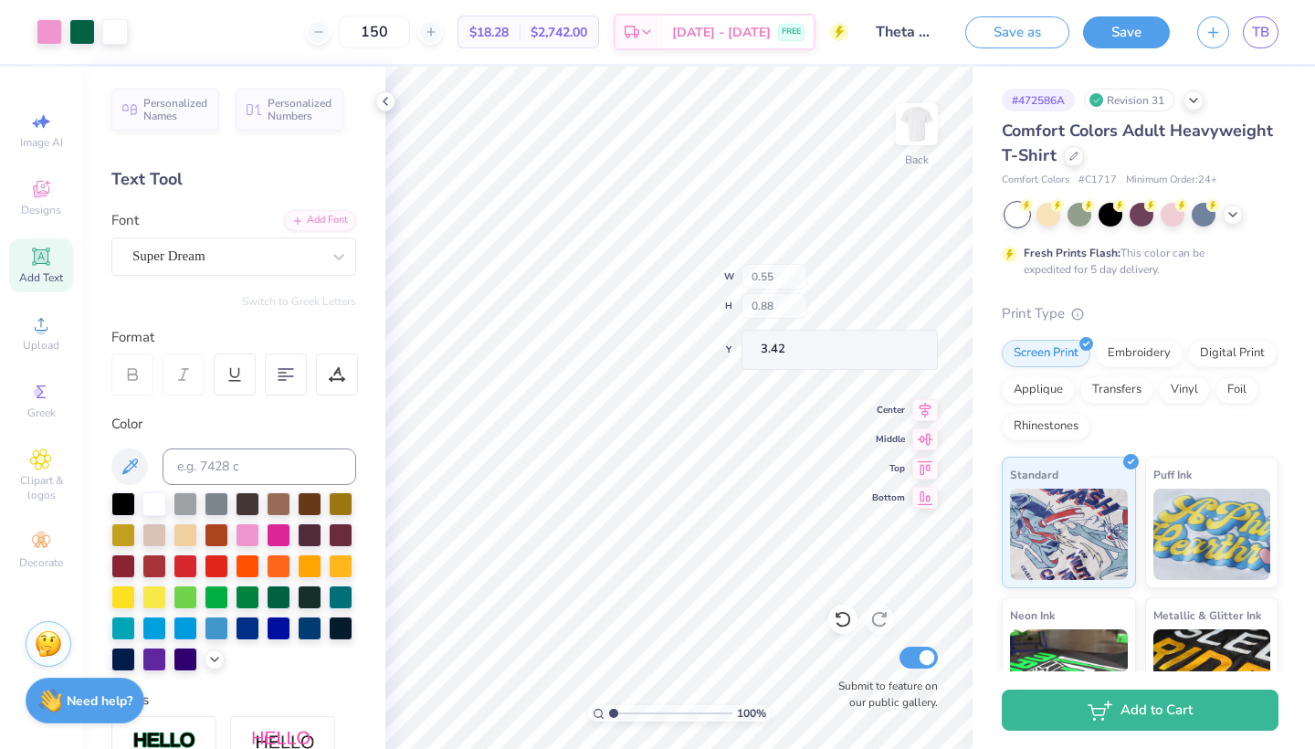
type input "0.82"
type input "0.87"
type input "3.00"
